Goal: Transaction & Acquisition: Purchase product/service

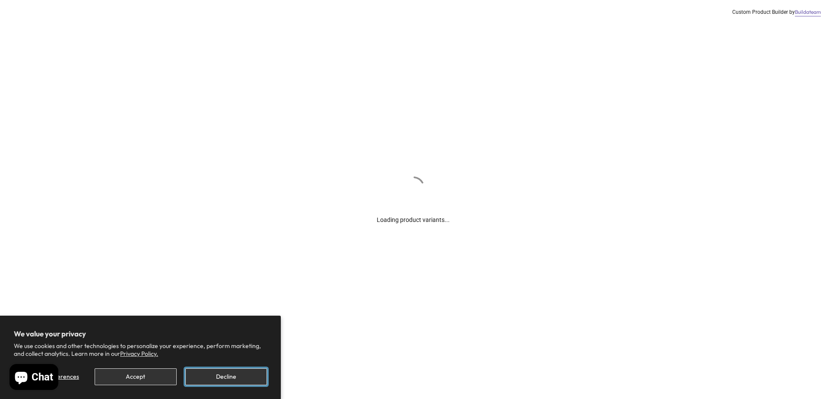
click at [201, 373] on button "Decline" at bounding box center [226, 376] width 82 height 17
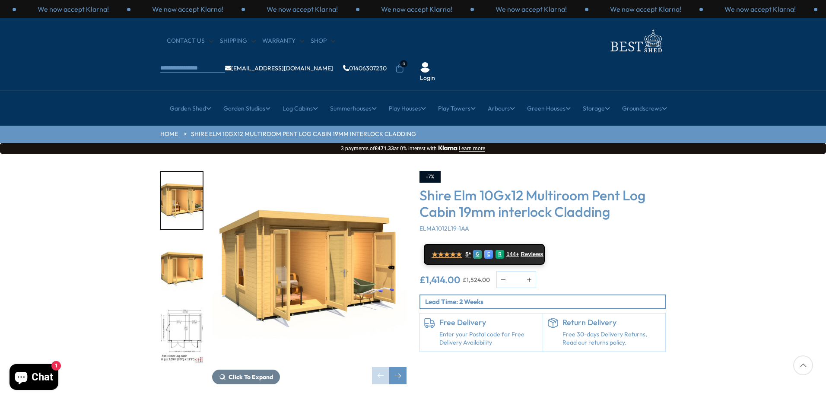
click at [193, 241] on img "2 / 10" at bounding box center [181, 268] width 41 height 57
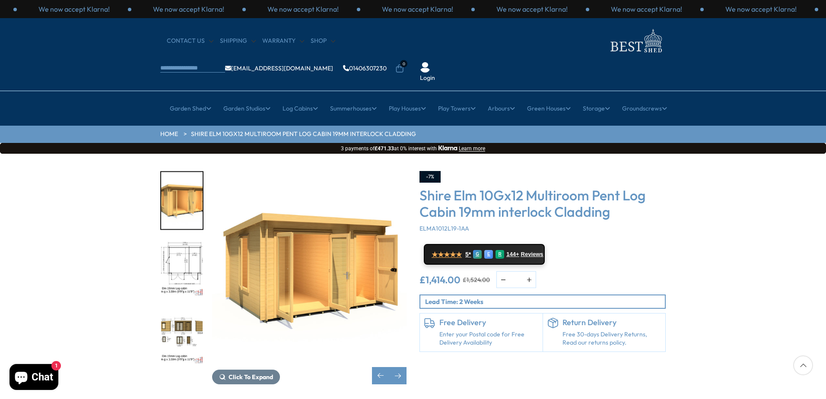
click at [186, 241] on img "3 / 10" at bounding box center [181, 268] width 41 height 57
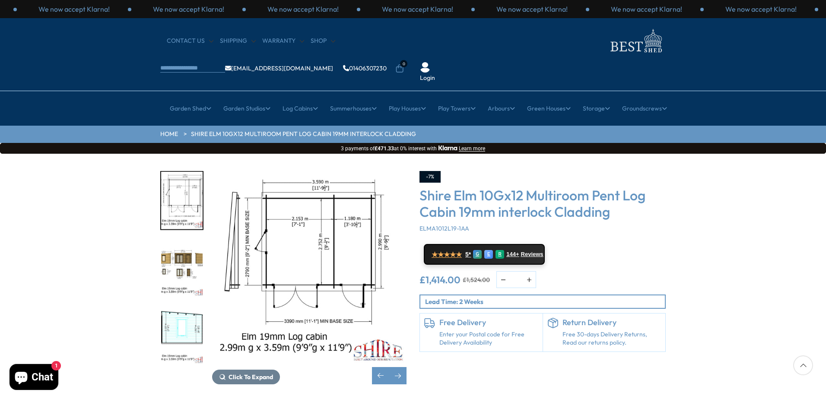
click at [184, 240] on img "4 / 10" at bounding box center [181, 268] width 41 height 57
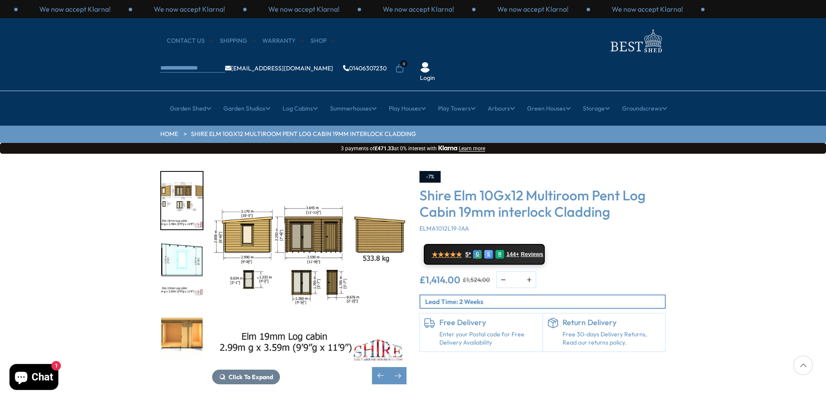
click at [179, 307] on img "6 / 10" at bounding box center [181, 335] width 41 height 57
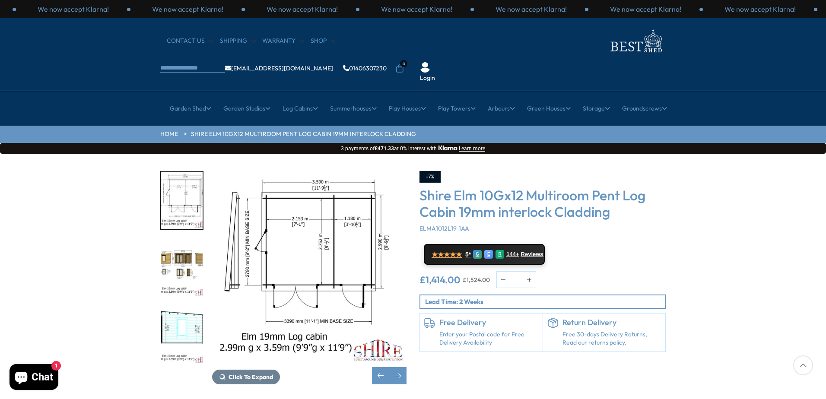
click at [189, 274] on div at bounding box center [186, 268] width 52 height 194
click at [188, 307] on img "5 / 10" at bounding box center [181, 335] width 41 height 57
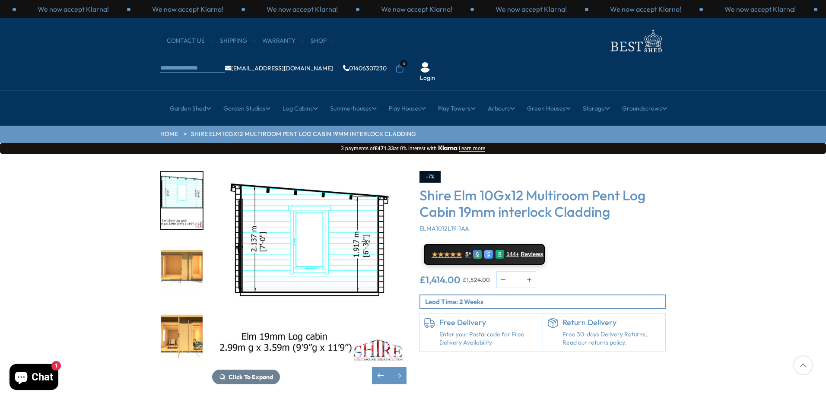
click at [187, 256] on img "6 / 10" at bounding box center [181, 268] width 41 height 57
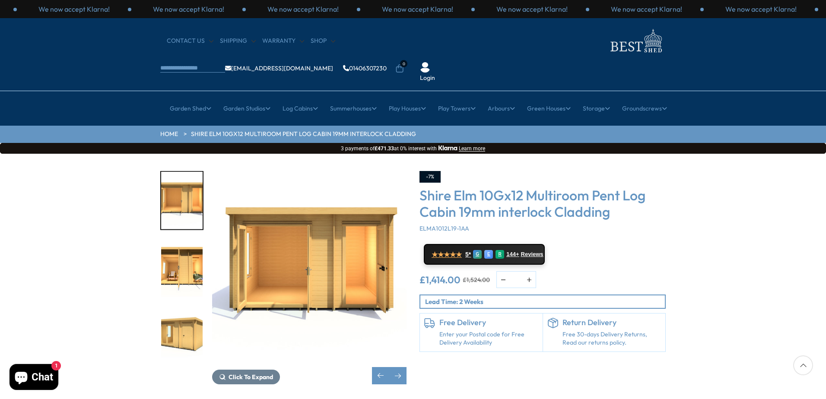
click at [181, 307] on img "8 / 10" at bounding box center [181, 335] width 41 height 57
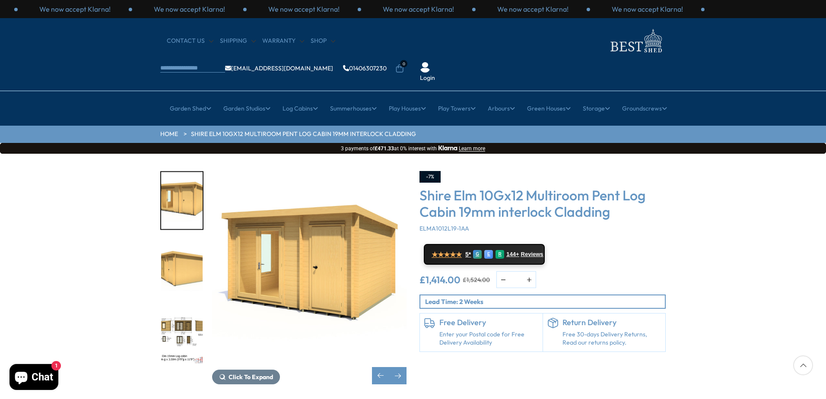
click at [185, 307] on img "10 / 10" at bounding box center [181, 335] width 41 height 57
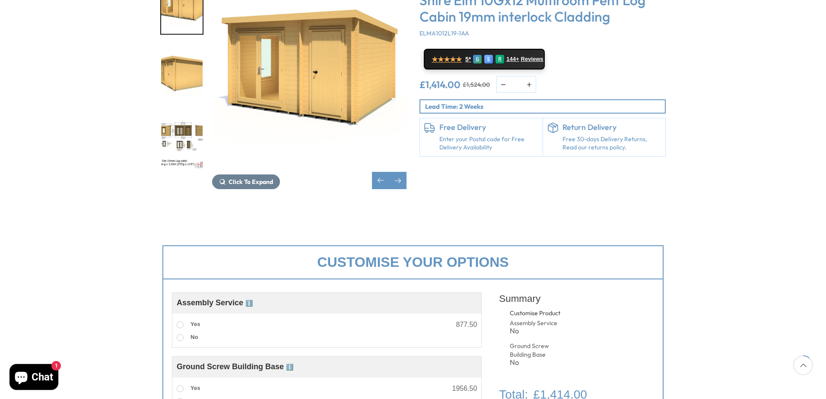
scroll to position [216, 0]
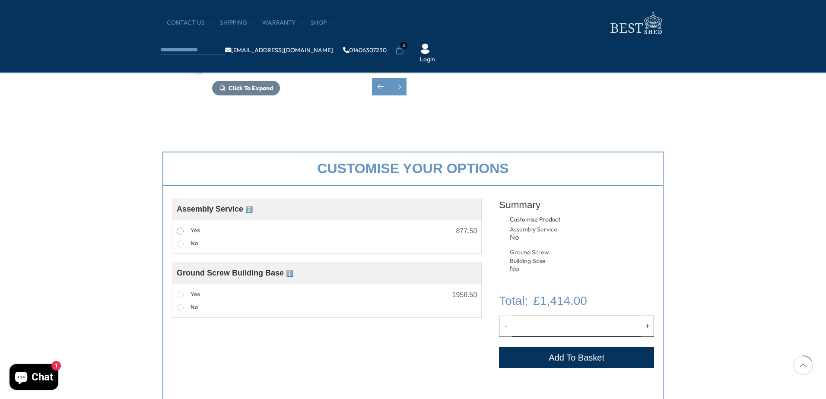
click at [184, 232] on label "Yes" at bounding box center [188, 231] width 23 height 11
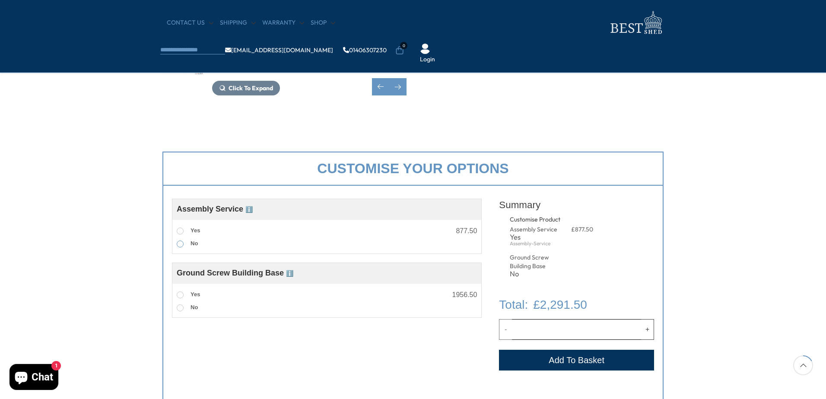
click at [180, 245] on span at bounding box center [180, 244] width 7 height 7
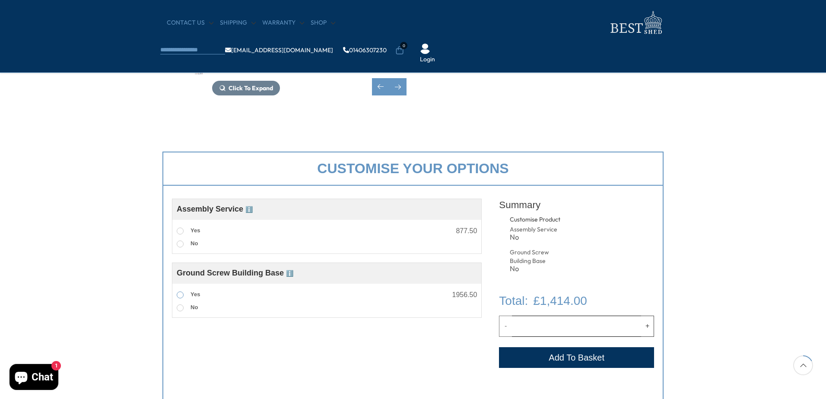
click at [181, 297] on span at bounding box center [180, 295] width 7 height 7
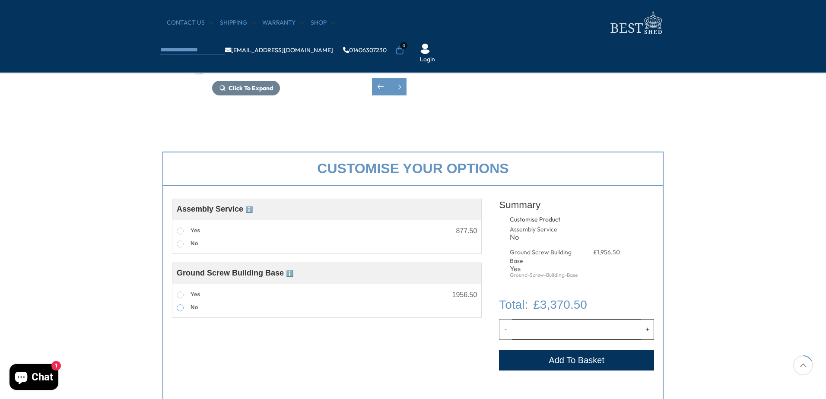
click at [181, 313] on label "No" at bounding box center [187, 307] width 21 height 11
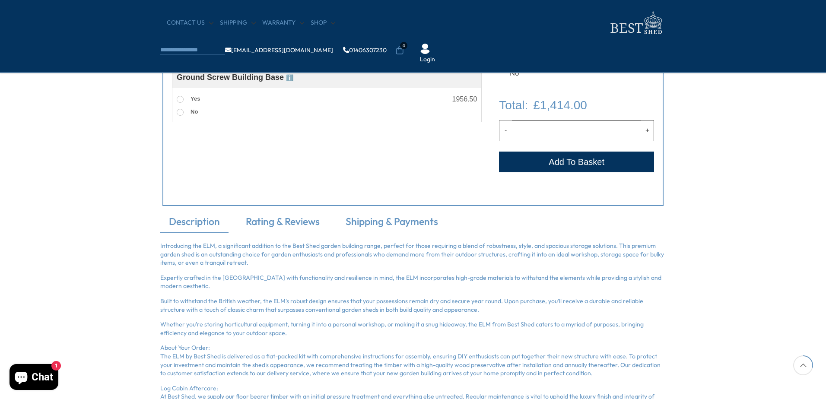
scroll to position [432, 0]
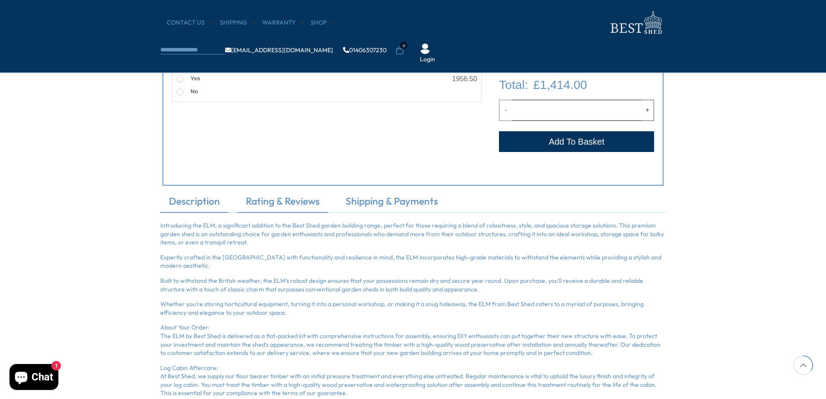
click at [282, 207] on link "Rating & Reviews" at bounding box center [282, 203] width 91 height 18
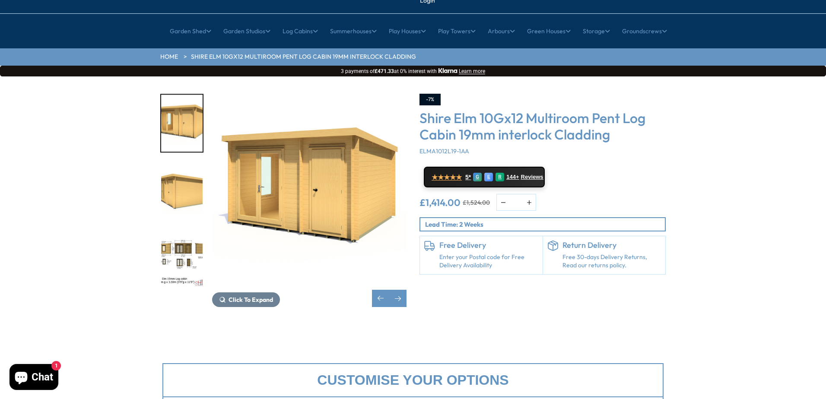
scroll to position [0, 0]
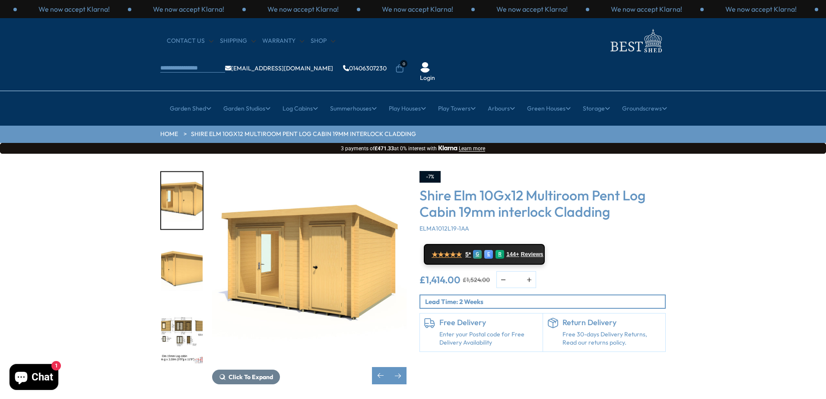
click at [193, 241] on img "9 / 10" at bounding box center [181, 268] width 41 height 57
